Goal: Task Accomplishment & Management: Manage account settings

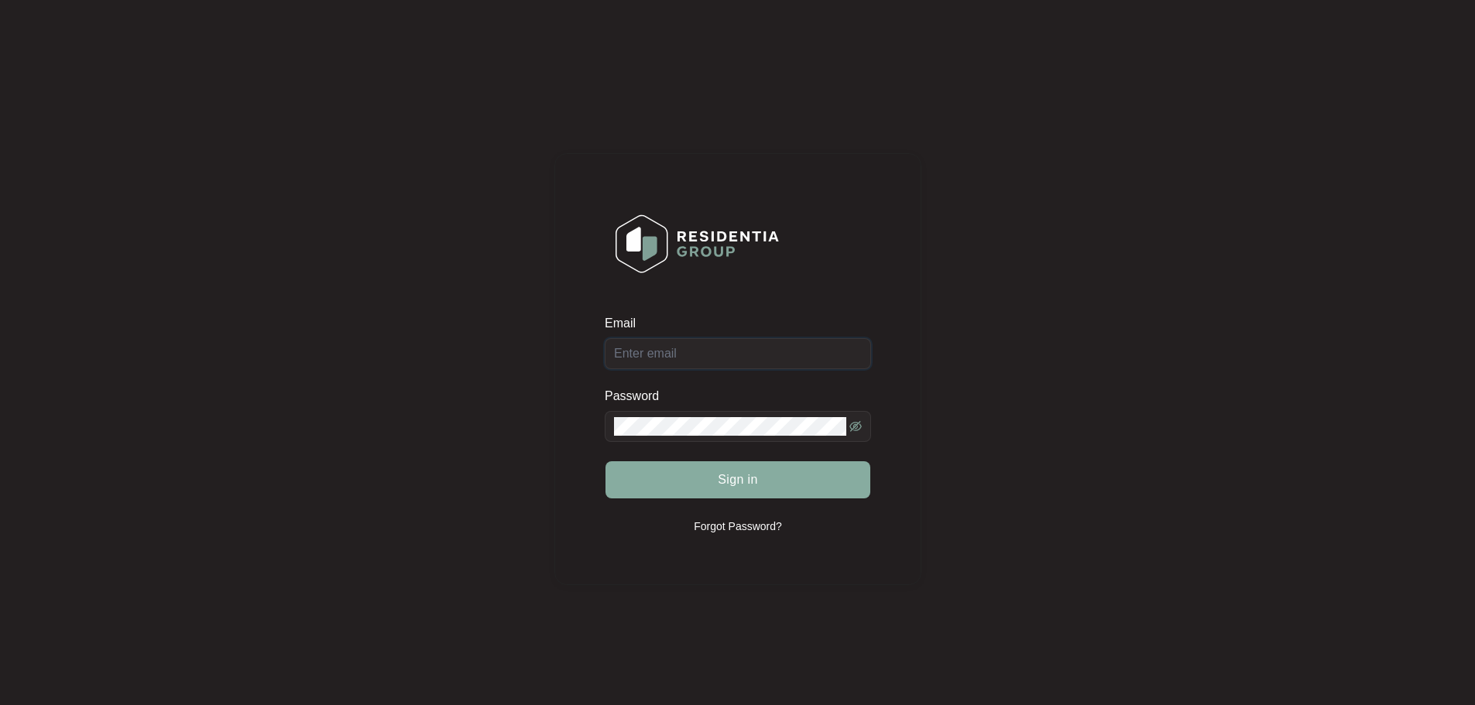
type input "[EMAIL_ADDRESS][DOMAIN_NAME]"
click at [755, 480] on div "Sign in" at bounding box center [738, 480] width 266 height 39
click at [742, 480] on span "Sign in" at bounding box center [738, 480] width 40 height 19
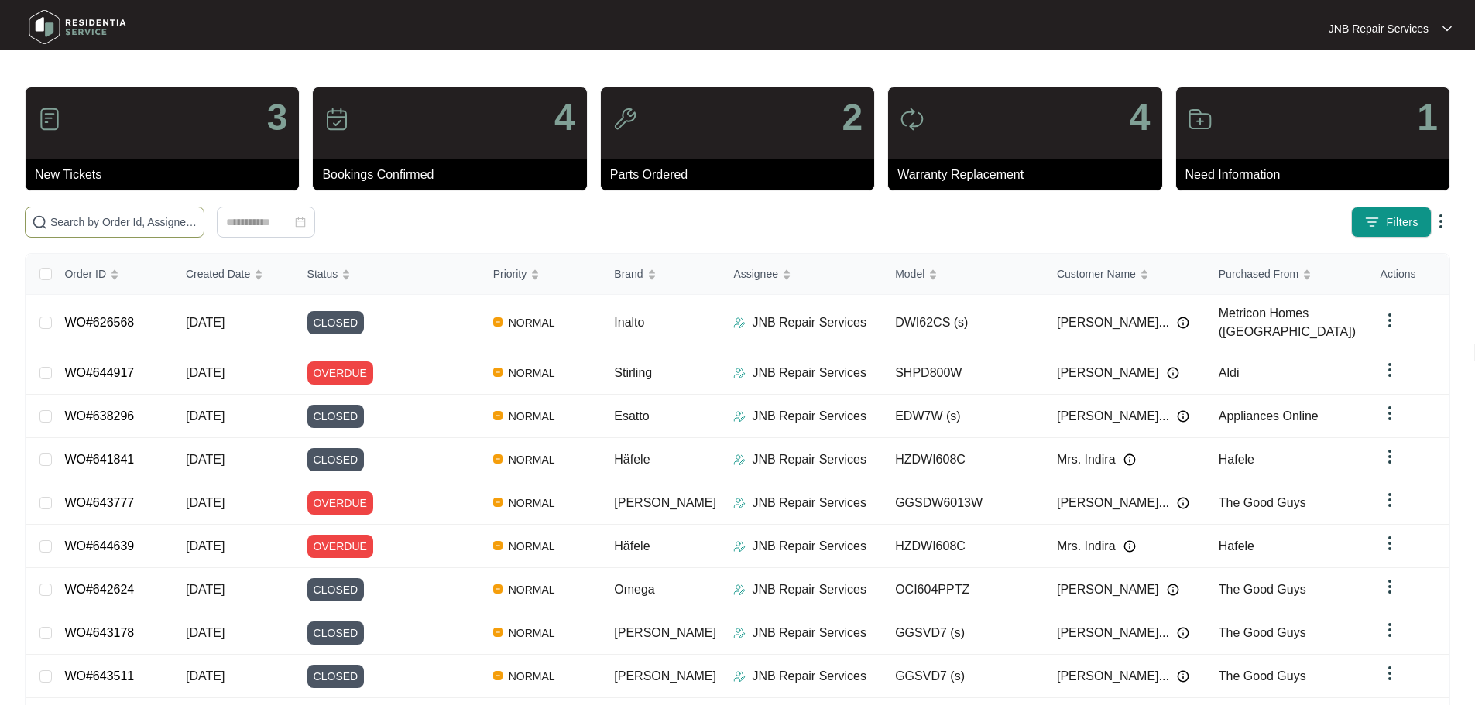
click at [197, 220] on input "text" at bounding box center [123, 222] width 147 height 17
paste input "626568"
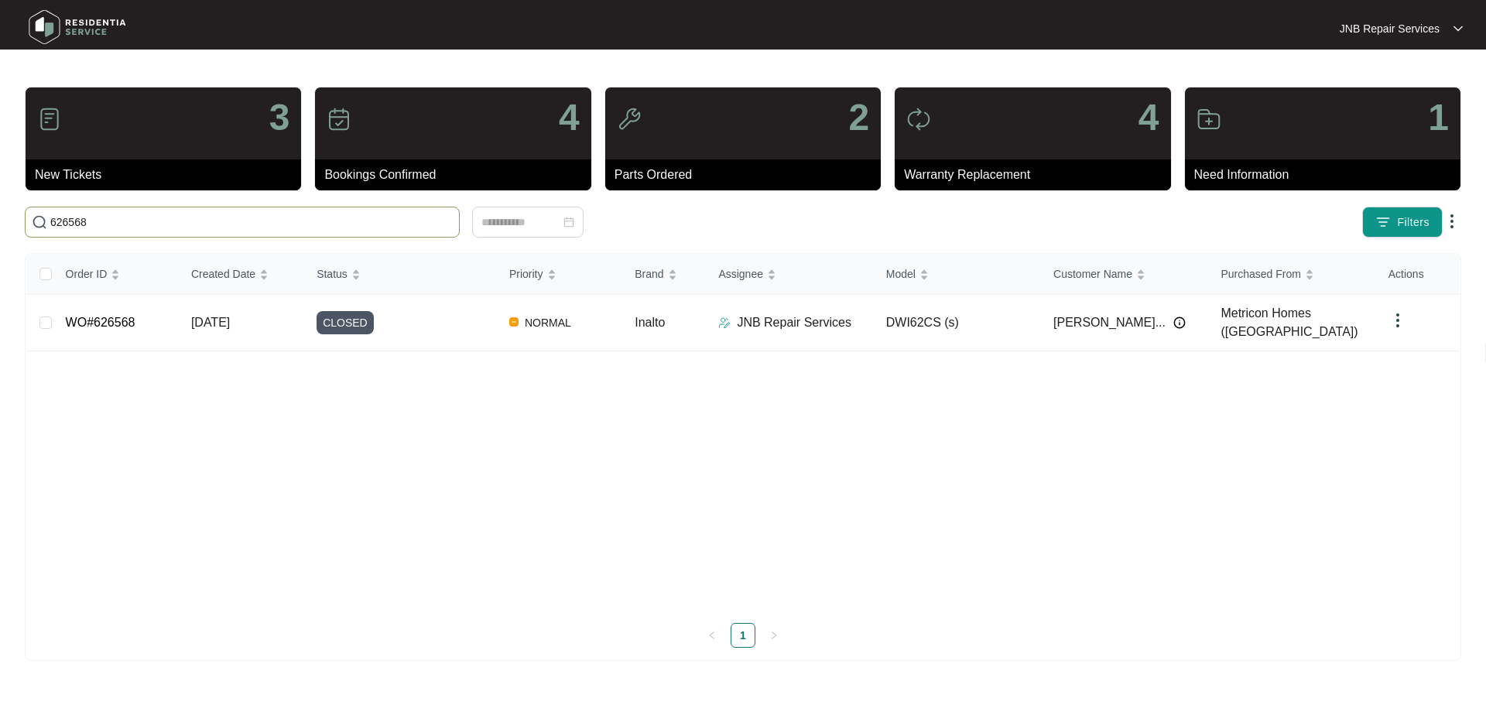
type input "626568"
click at [74, 29] on img at bounding box center [77, 27] width 108 height 46
